Goal: Information Seeking & Learning: Find contact information

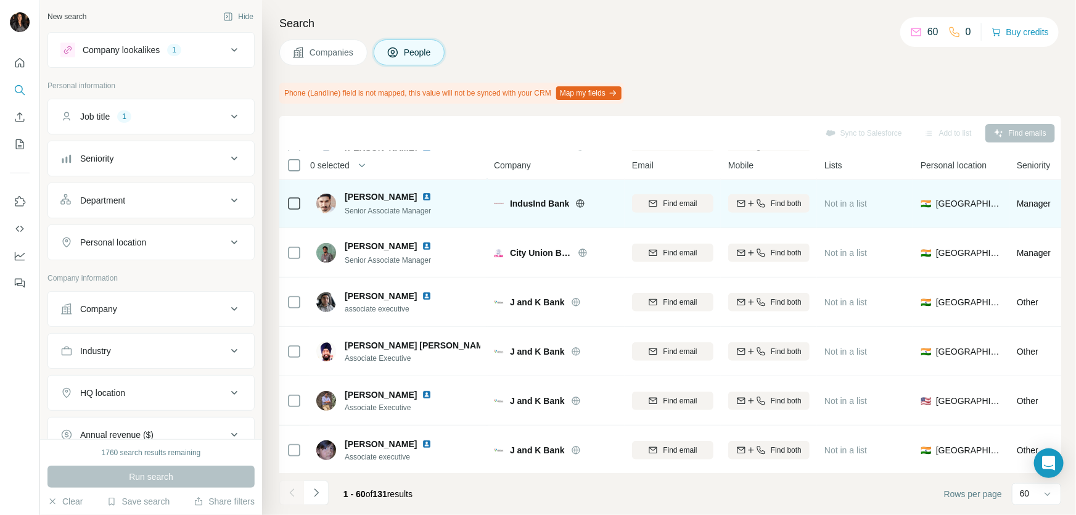
scroll to position [2673, 0]
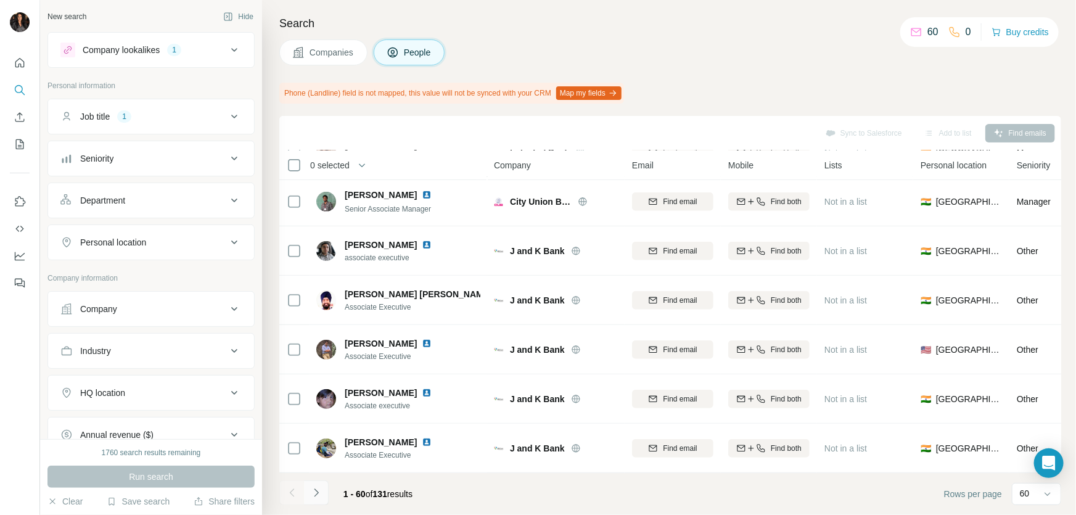
click at [308, 491] on button "Navigate to next page" at bounding box center [316, 492] width 25 height 25
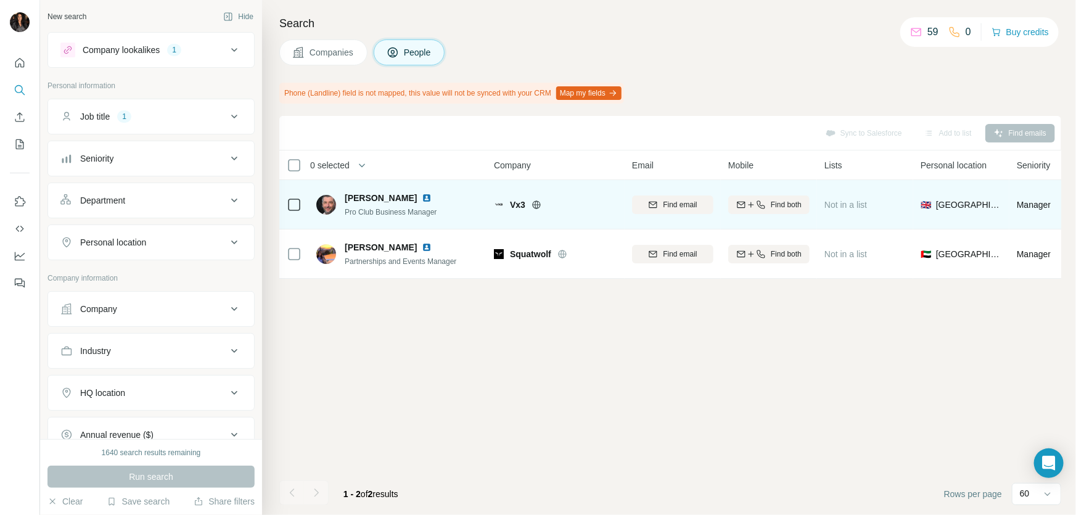
click at [536, 204] on icon at bounding box center [536, 204] width 8 height 1
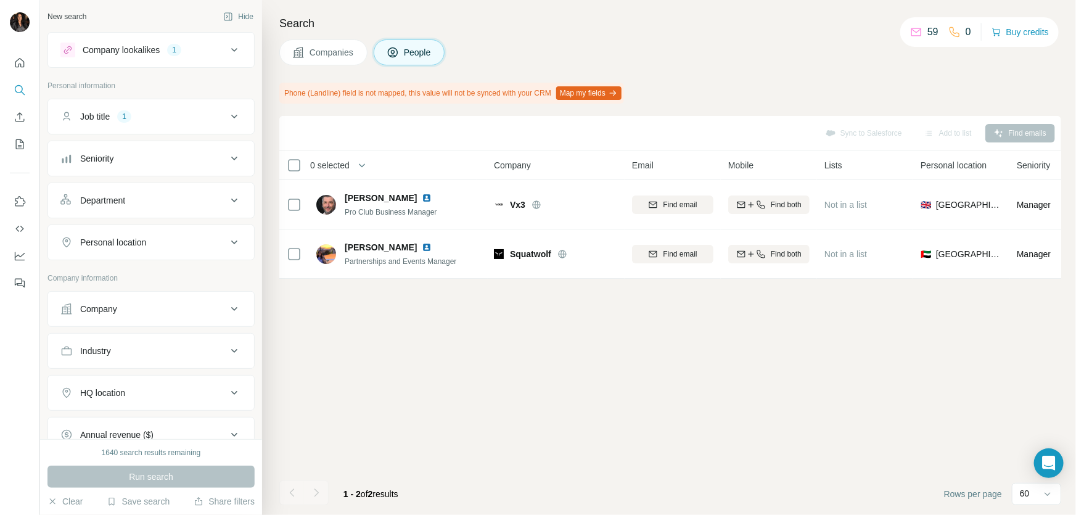
click at [202, 243] on div "Personal location" at bounding box center [143, 242] width 166 height 12
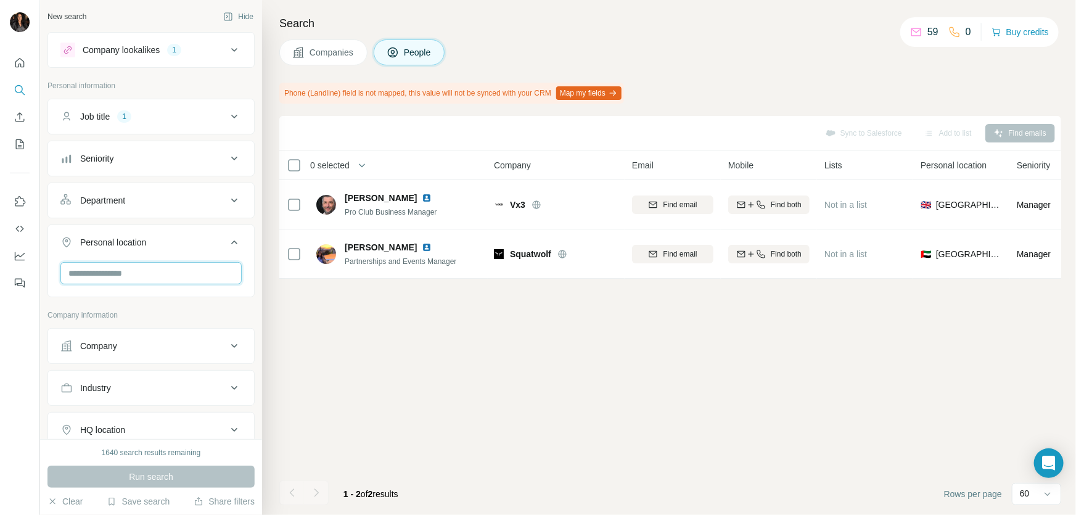
click at [166, 276] on input "text" at bounding box center [150, 273] width 181 height 22
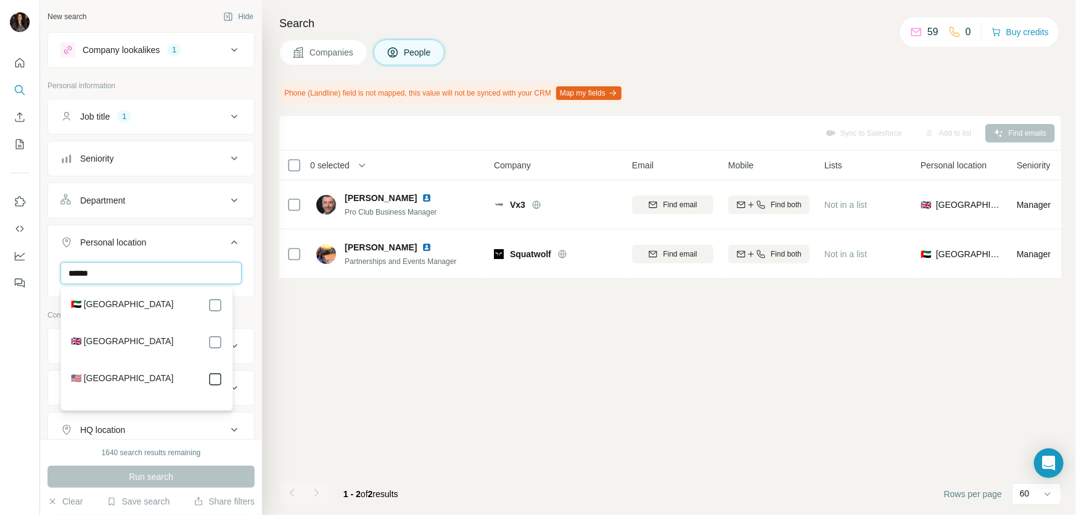
type input "******"
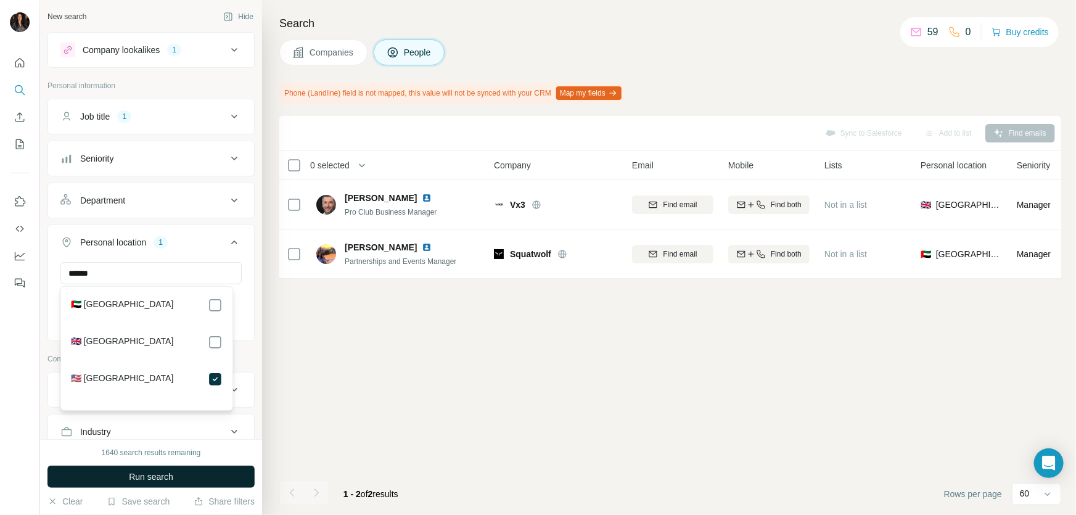
click at [185, 475] on button "Run search" at bounding box center [150, 476] width 207 height 22
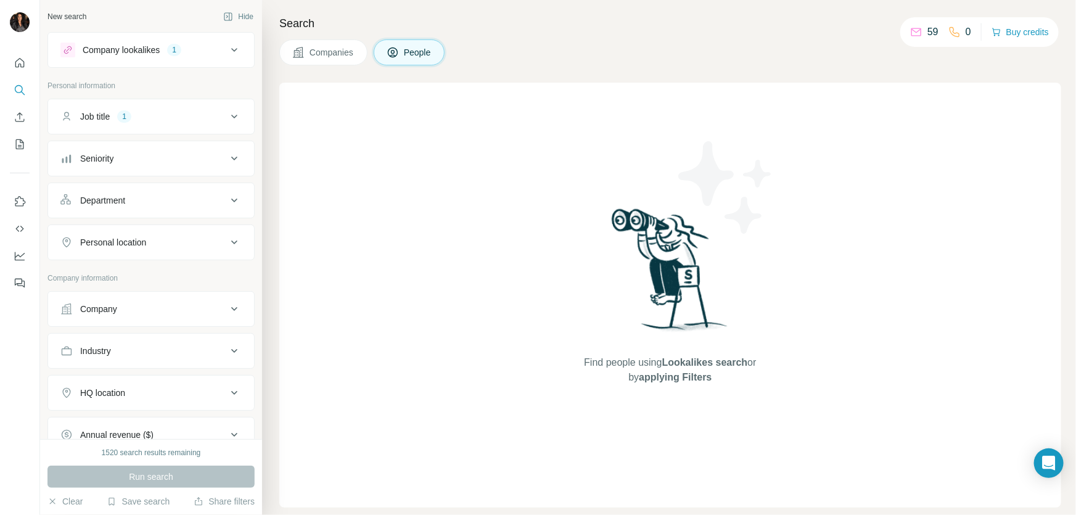
click at [203, 244] on div "Personal location" at bounding box center [143, 242] width 166 height 12
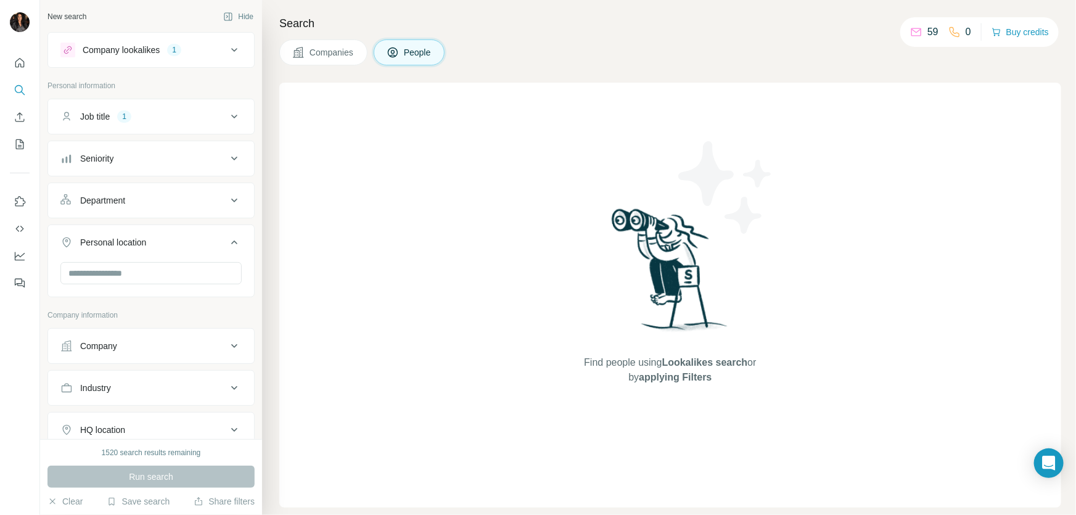
click at [228, 43] on icon at bounding box center [234, 50] width 15 height 15
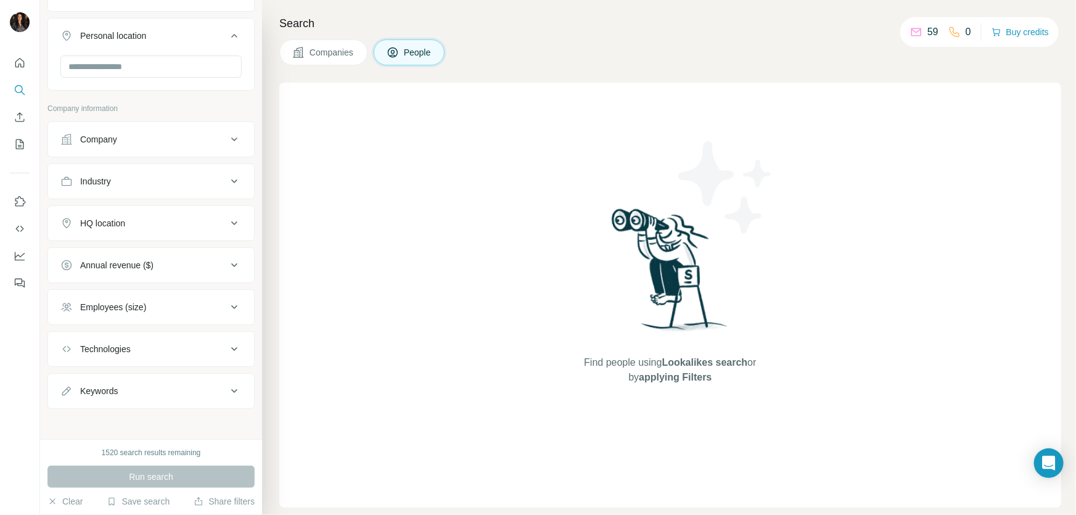
scroll to position [364, 0]
click at [213, 384] on div "Keywords" at bounding box center [143, 386] width 166 height 12
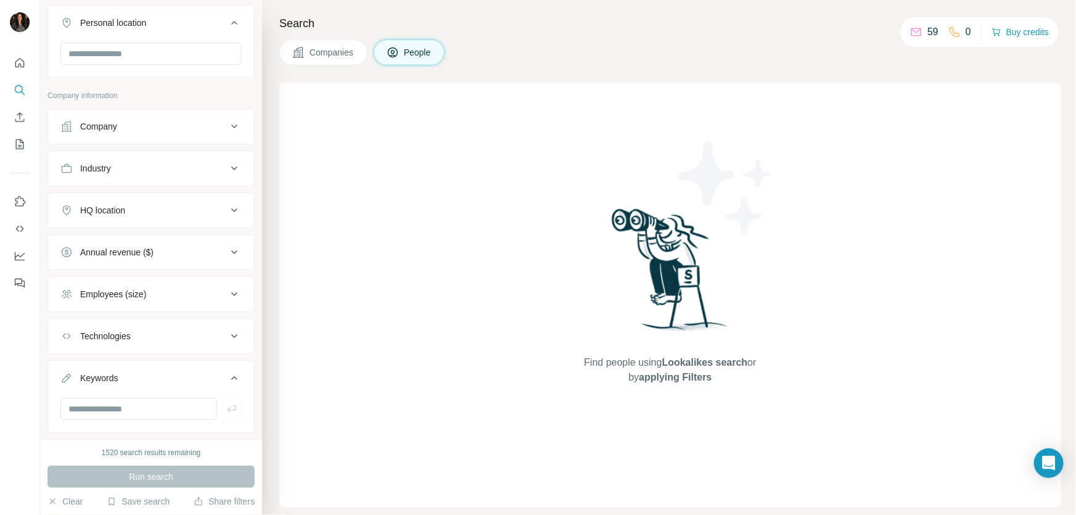
click at [213, 342] on div "Technologies" at bounding box center [143, 336] width 166 height 12
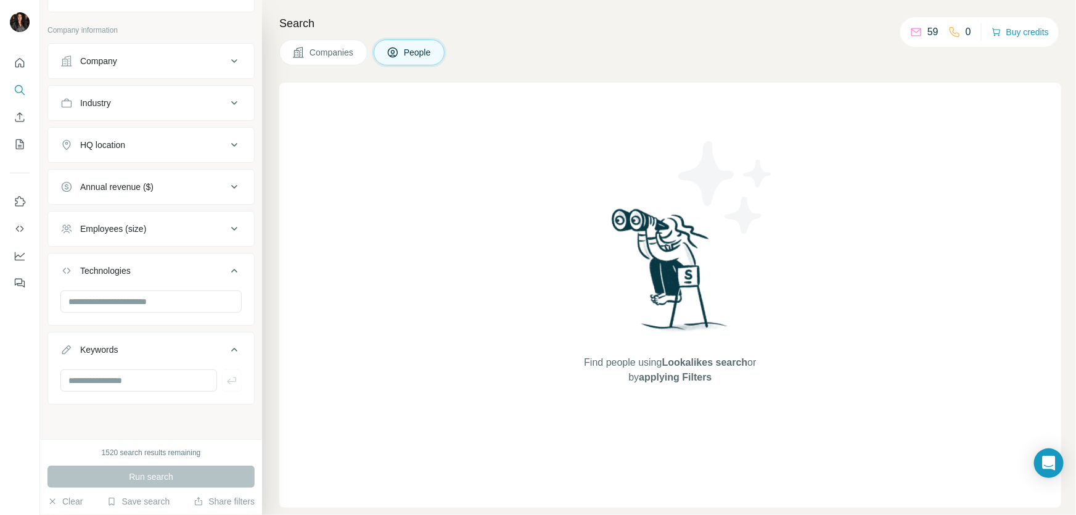
scroll to position [0, 0]
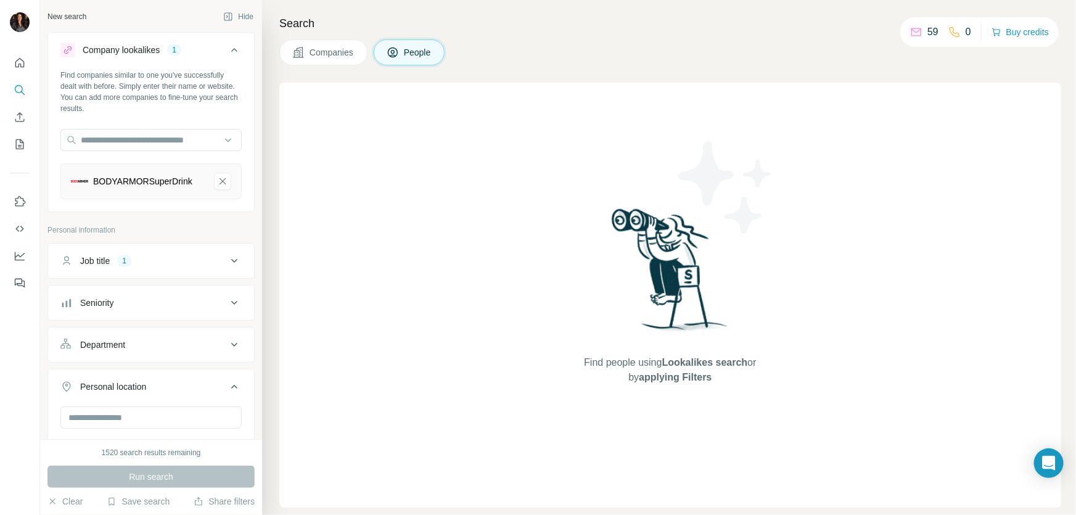
click at [336, 52] on span "Companies" at bounding box center [331, 52] width 45 height 12
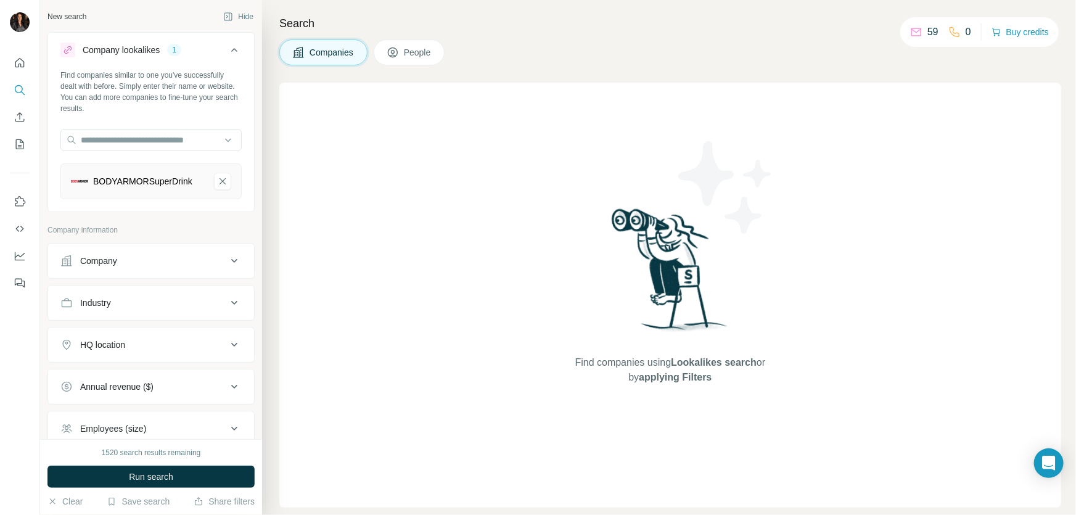
click at [226, 184] on icon "BODYARMORSuperDrink-remove-button" at bounding box center [222, 181] width 6 height 6
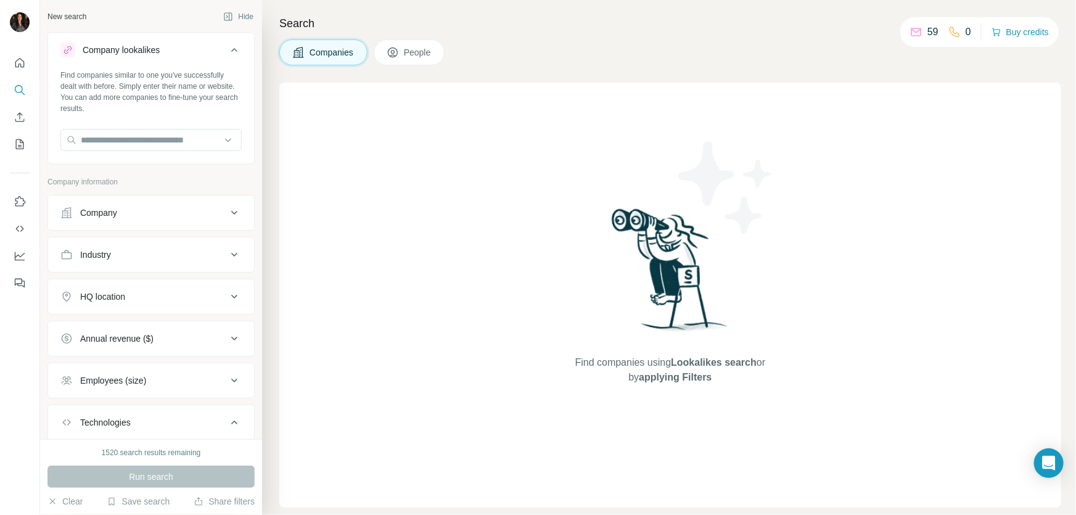
click at [227, 301] on icon at bounding box center [234, 296] width 15 height 15
click at [227, 260] on icon at bounding box center [234, 254] width 15 height 15
click at [227, 216] on icon at bounding box center [234, 212] width 15 height 15
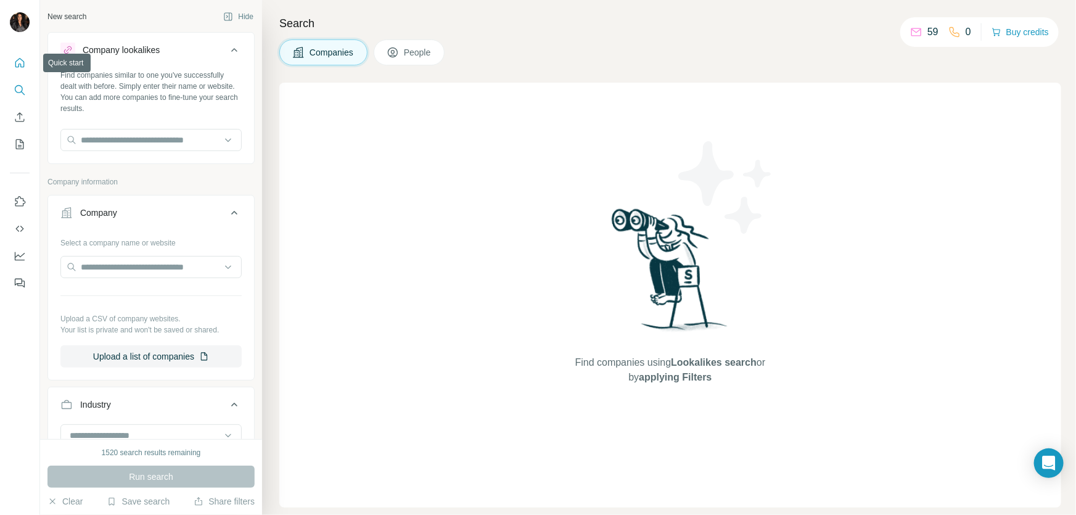
click at [22, 63] on icon "Quick start" at bounding box center [20, 63] width 12 height 12
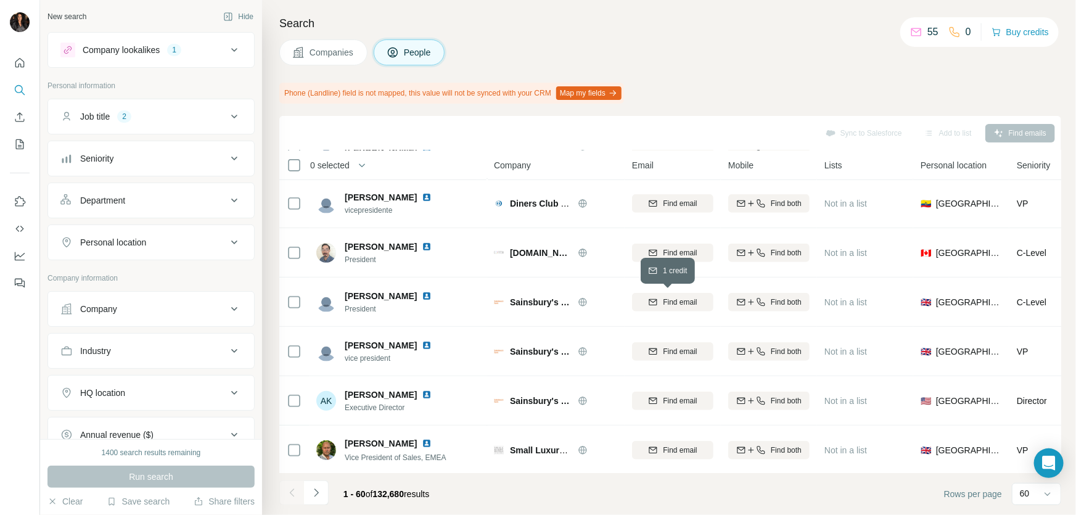
scroll to position [2673, 0]
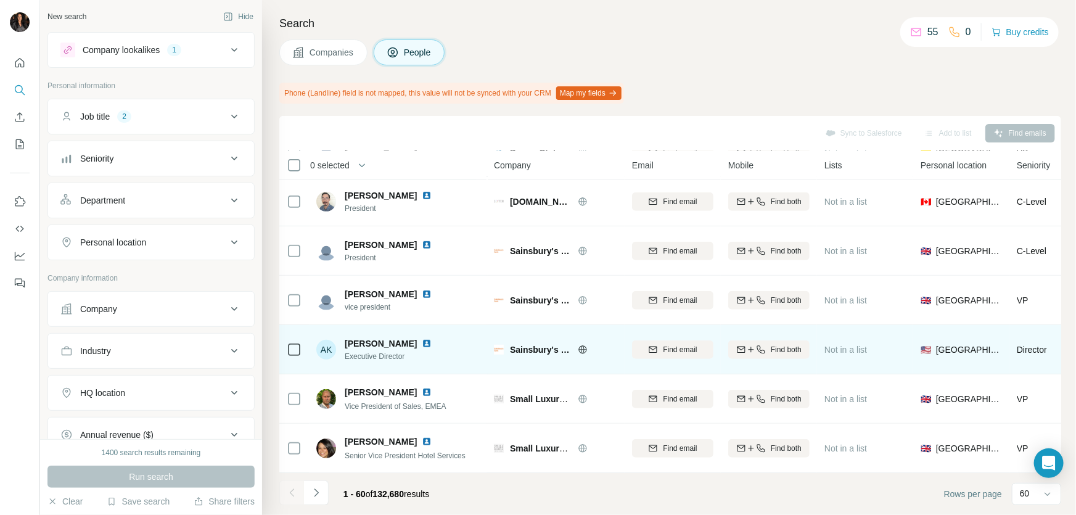
click at [581, 345] on icon at bounding box center [582, 349] width 3 height 8
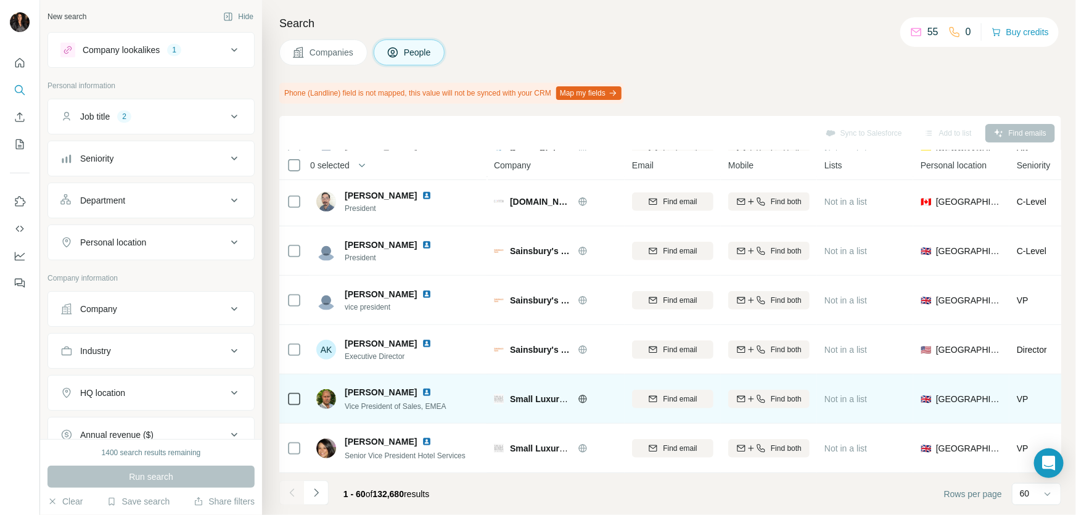
click at [582, 394] on icon at bounding box center [583, 399] width 10 height 10
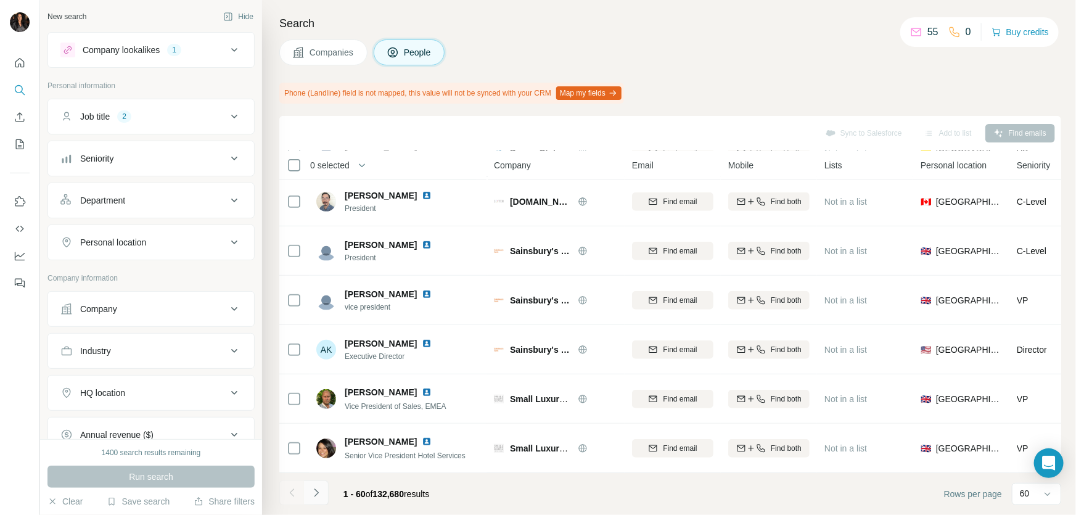
click at [319, 486] on icon "Navigate to next page" at bounding box center [316, 492] width 12 height 12
